Goal: Information Seeking & Learning: Learn about a topic

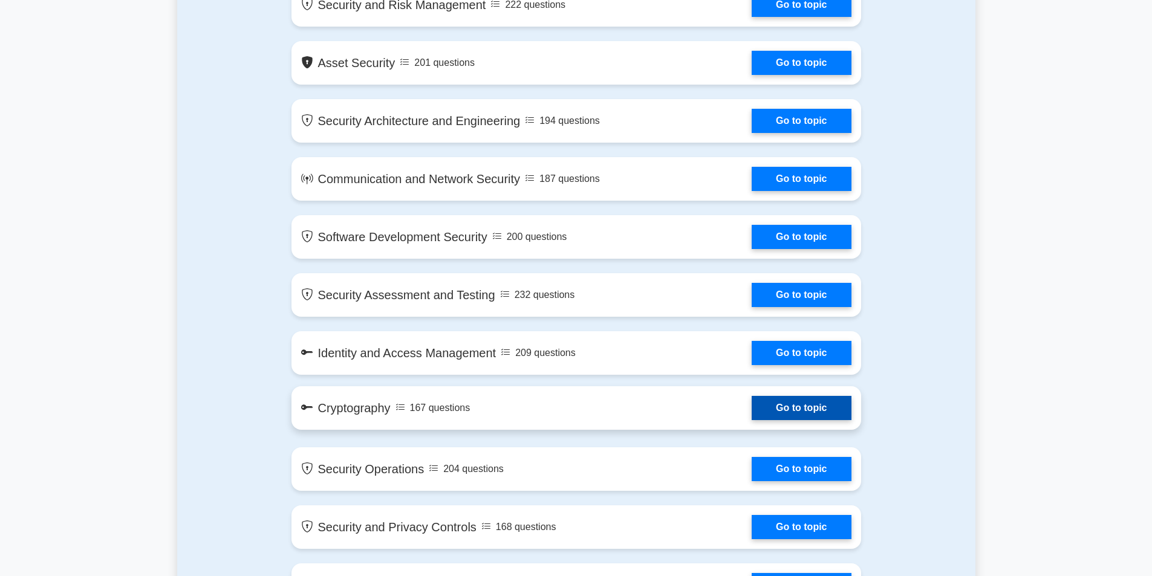
scroll to position [605, 0]
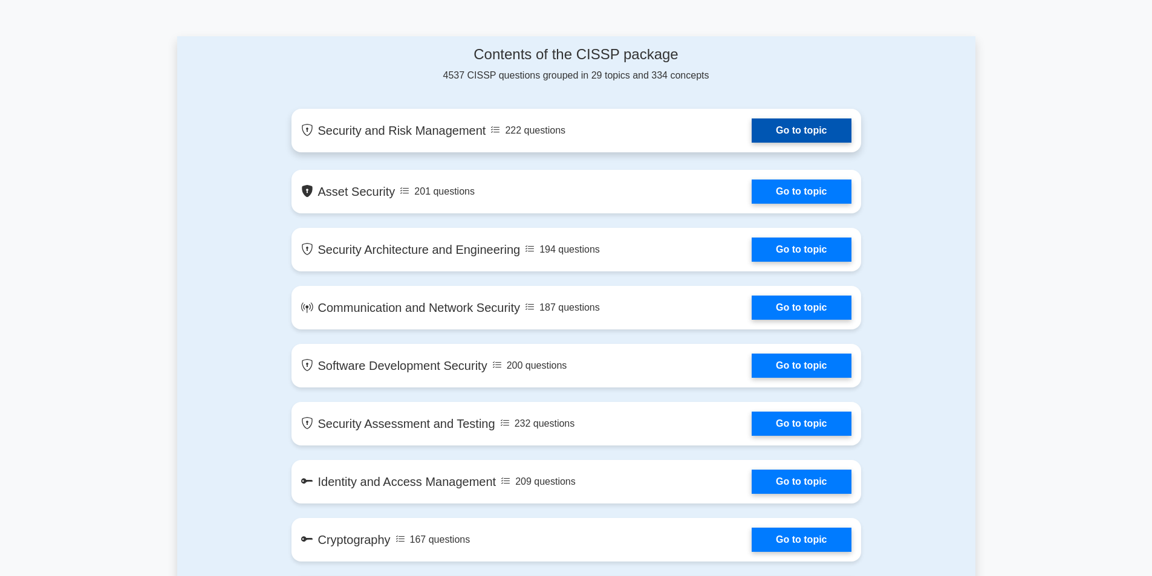
click at [774, 123] on link "Go to topic" at bounding box center [800, 130] width 99 height 24
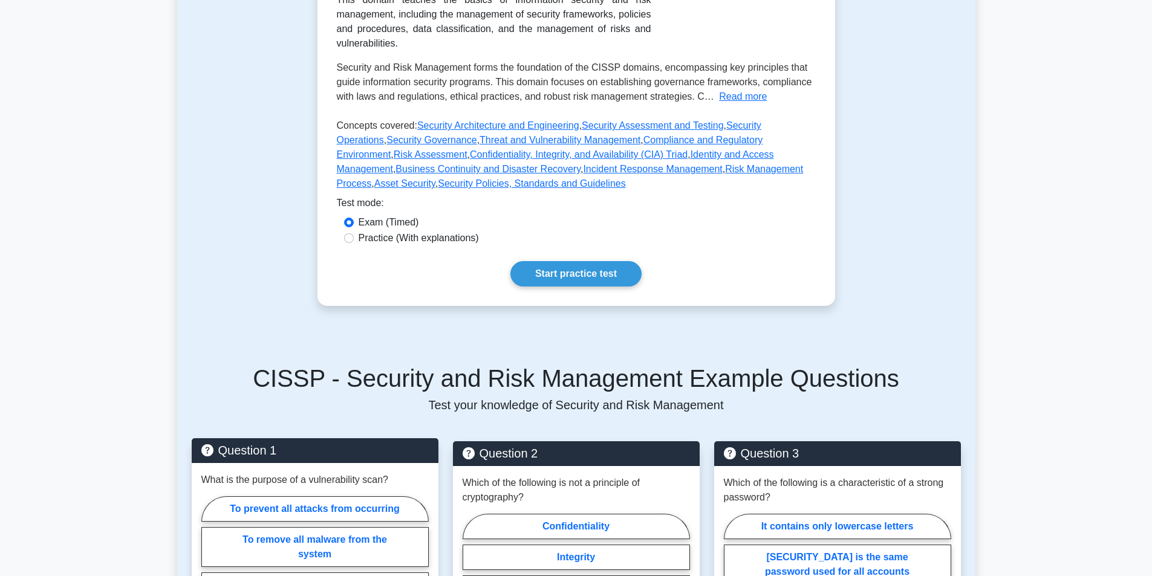
scroll to position [302, 0]
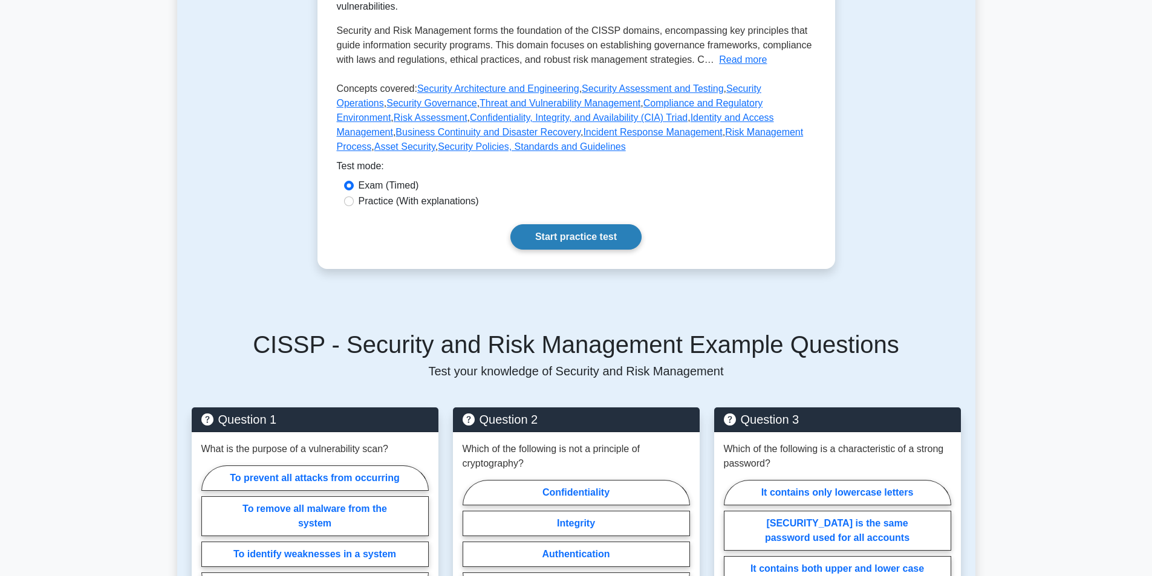
click at [540, 224] on link "Start practice test" at bounding box center [575, 236] width 131 height 25
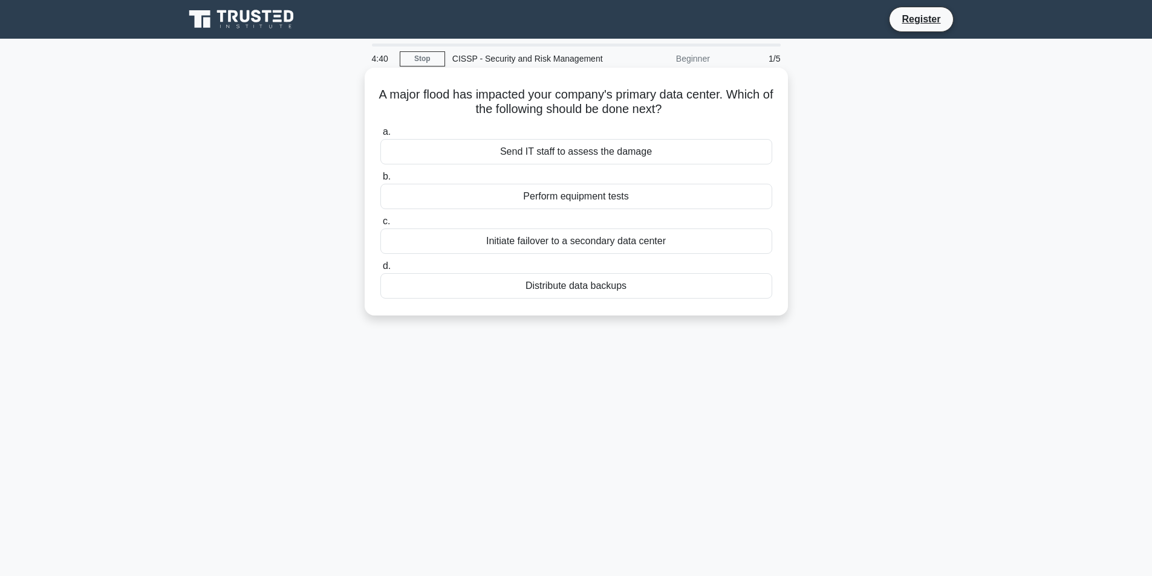
click at [601, 155] on div "Send IT staff to assess the damage" at bounding box center [576, 151] width 392 height 25
click at [380, 136] on input "a. Send IT staff to assess the damage" at bounding box center [380, 132] width 0 height 8
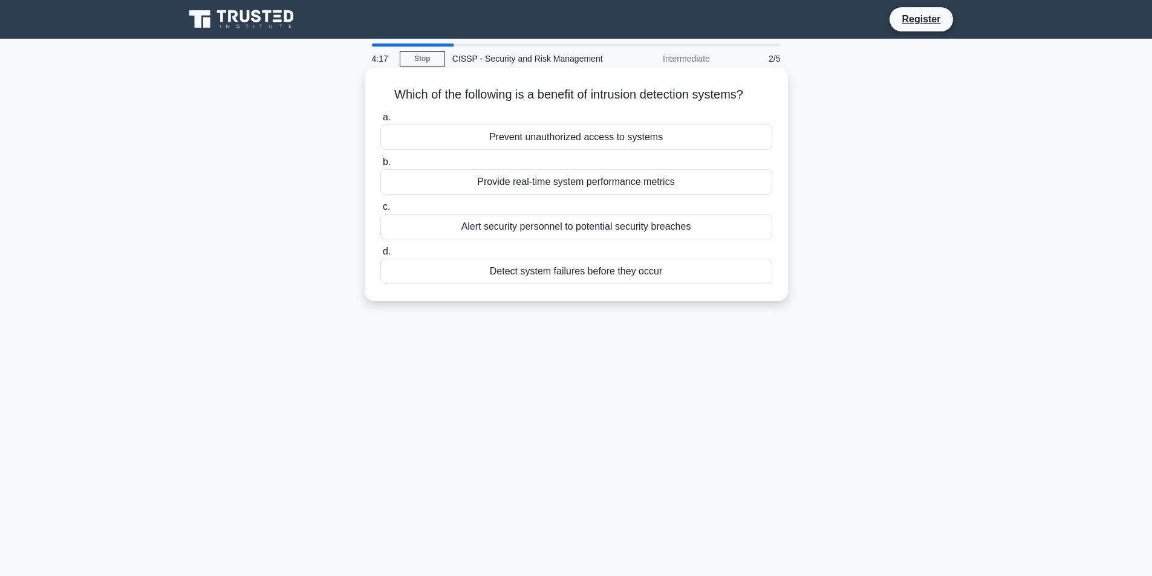
click at [563, 141] on div "Prevent unauthorized access to systems" at bounding box center [576, 137] width 392 height 25
click at [380, 122] on input "a. Prevent unauthorized access to systems" at bounding box center [380, 118] width 0 height 8
click at [621, 274] on div "To evaluate the effectiveness of security controls" at bounding box center [576, 271] width 392 height 25
click at [380, 256] on input "d. To evaluate the effectiveness of security controls" at bounding box center [380, 252] width 0 height 8
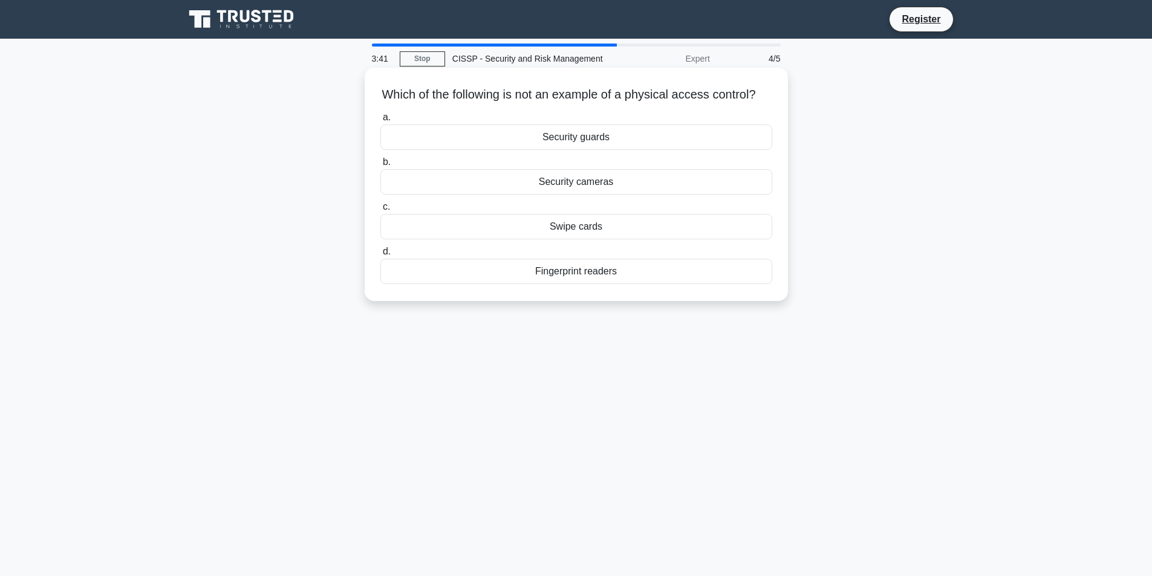
click at [566, 284] on div "Fingerprint readers" at bounding box center [576, 271] width 392 height 25
click at [380, 256] on input "d. Fingerprint readers" at bounding box center [380, 252] width 0 height 8
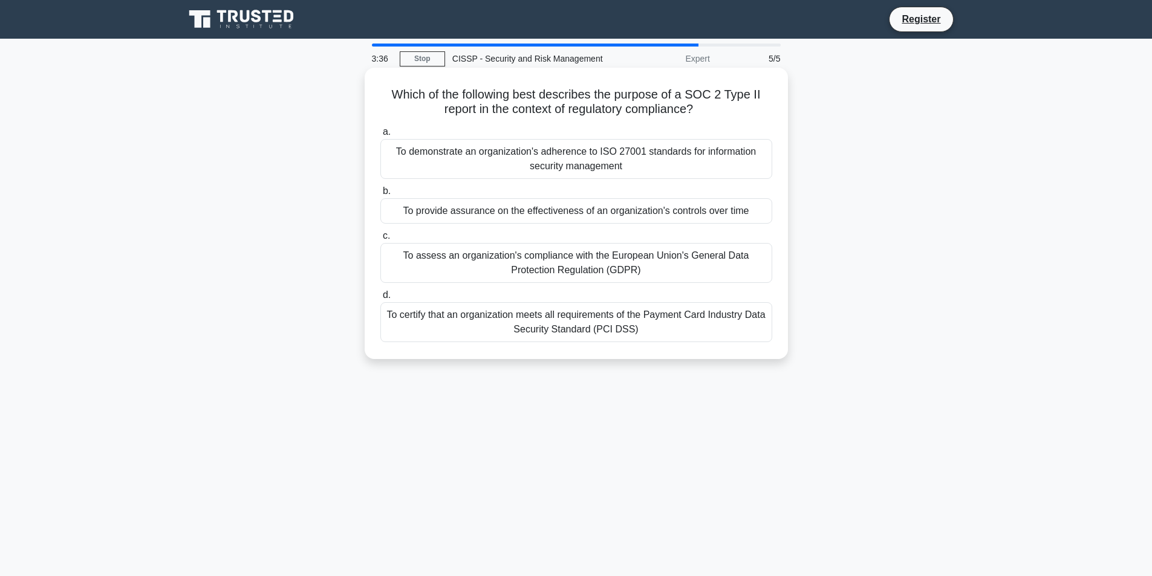
click at [603, 203] on div "To provide assurance on the effectiveness of an organization's controls over ti…" at bounding box center [576, 210] width 392 height 25
click at [380, 195] on input "b. To provide assurance on the effectiveness of an organization's controls over…" at bounding box center [380, 191] width 0 height 8
